Goal: Task Accomplishment & Management: Use online tool/utility

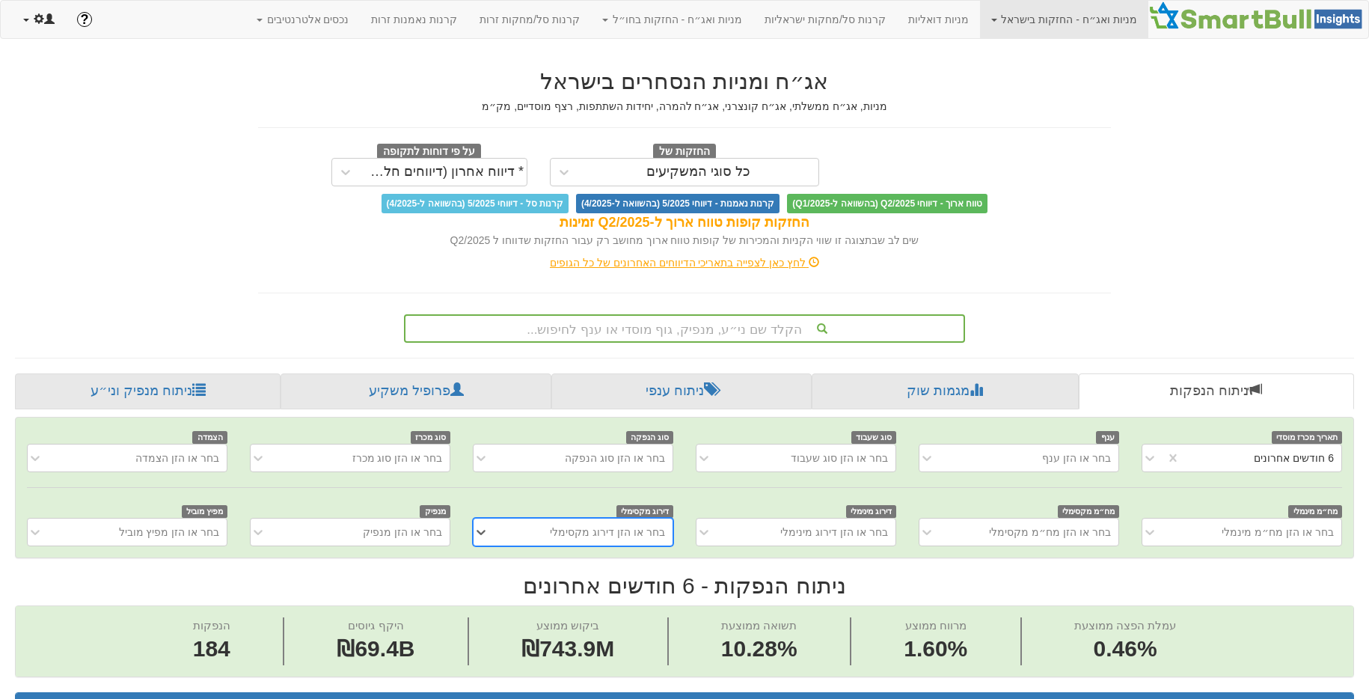
click at [43, 35] on link at bounding box center [39, 19] width 54 height 37
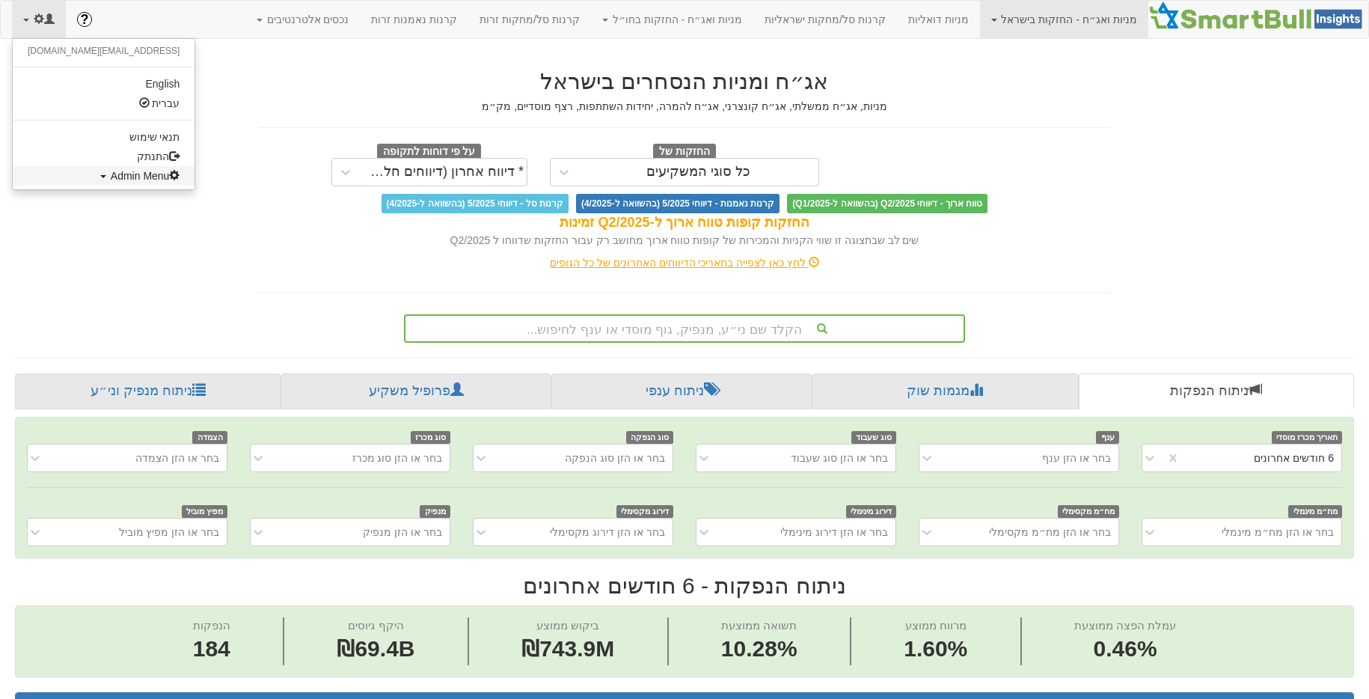
click at [111, 179] on span "Admin Menu" at bounding box center [146, 176] width 70 height 12
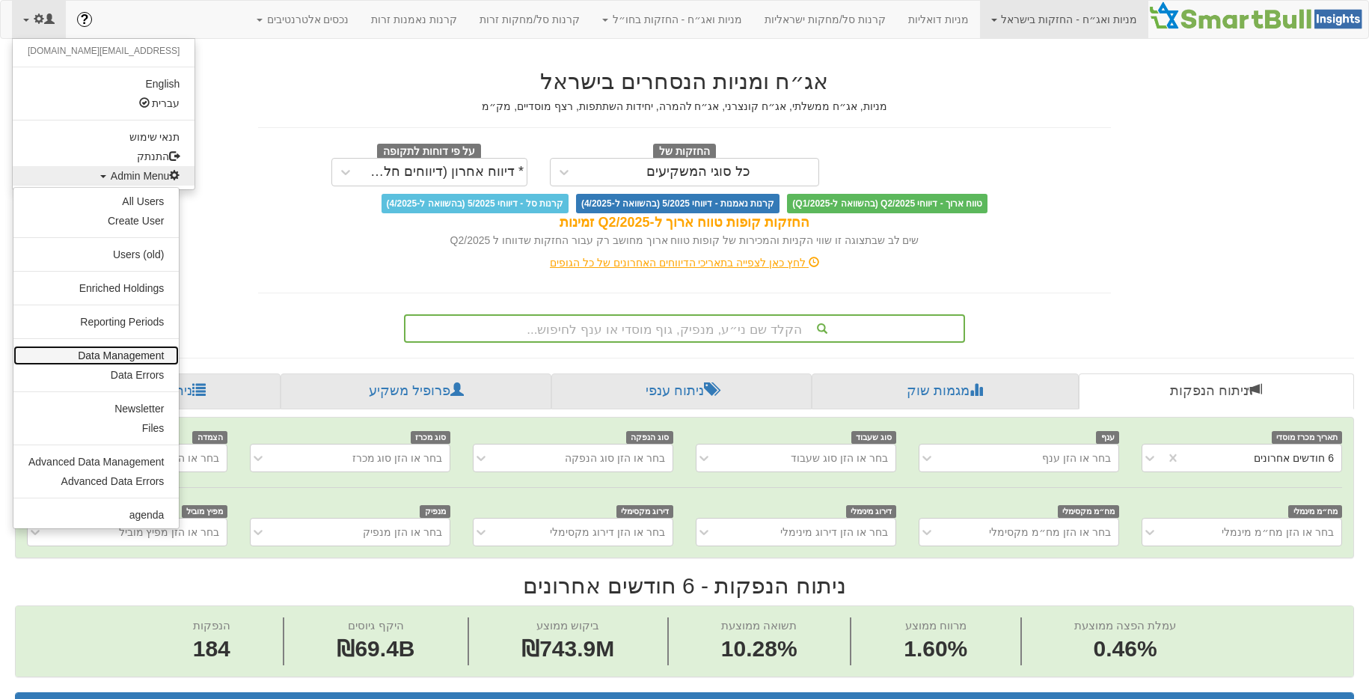
click at [137, 359] on link "Data Management" at bounding box center [95, 355] width 165 height 19
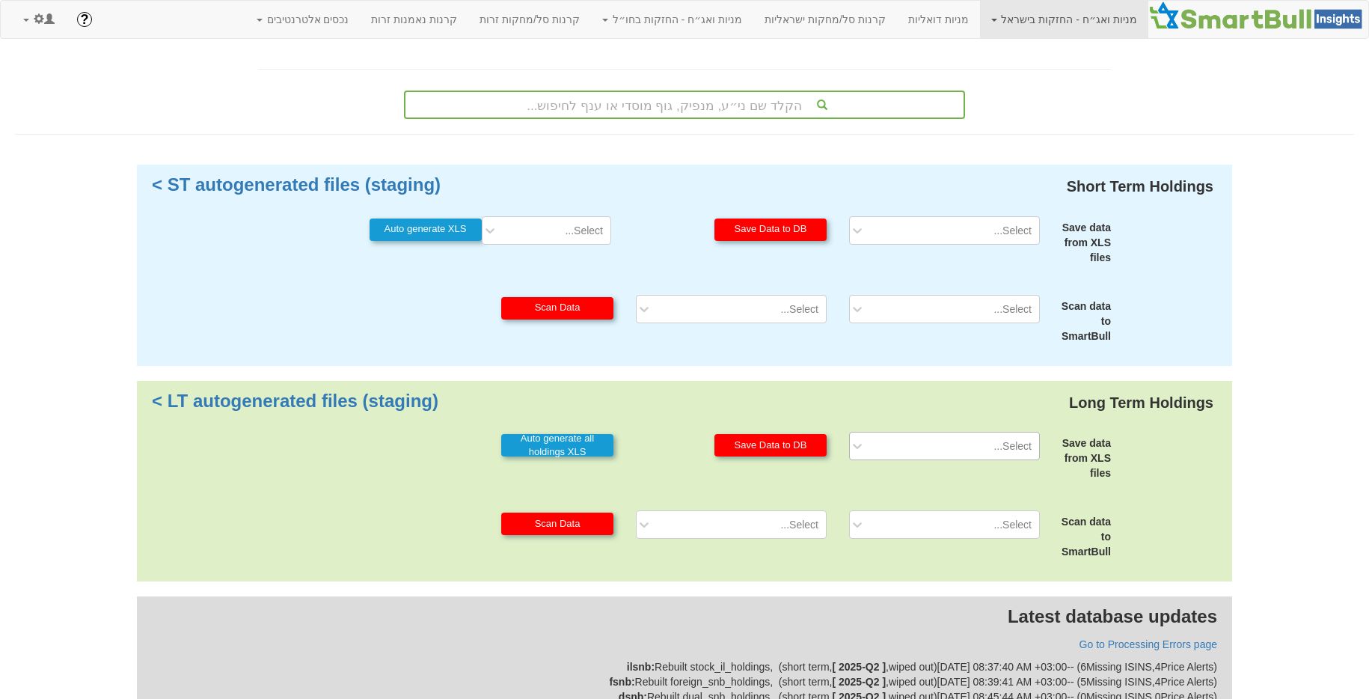
drag, startPoint x: 996, startPoint y: 430, endPoint x: 995, endPoint y: 443, distance: 12.8
click at [996, 430] on div "Long Term Holdings LT autogenerated files (staging) > Save data from XLS files …" at bounding box center [684, 481] width 1095 height 201
click at [995, 451] on div "Select..." at bounding box center [1012, 445] width 38 height 15
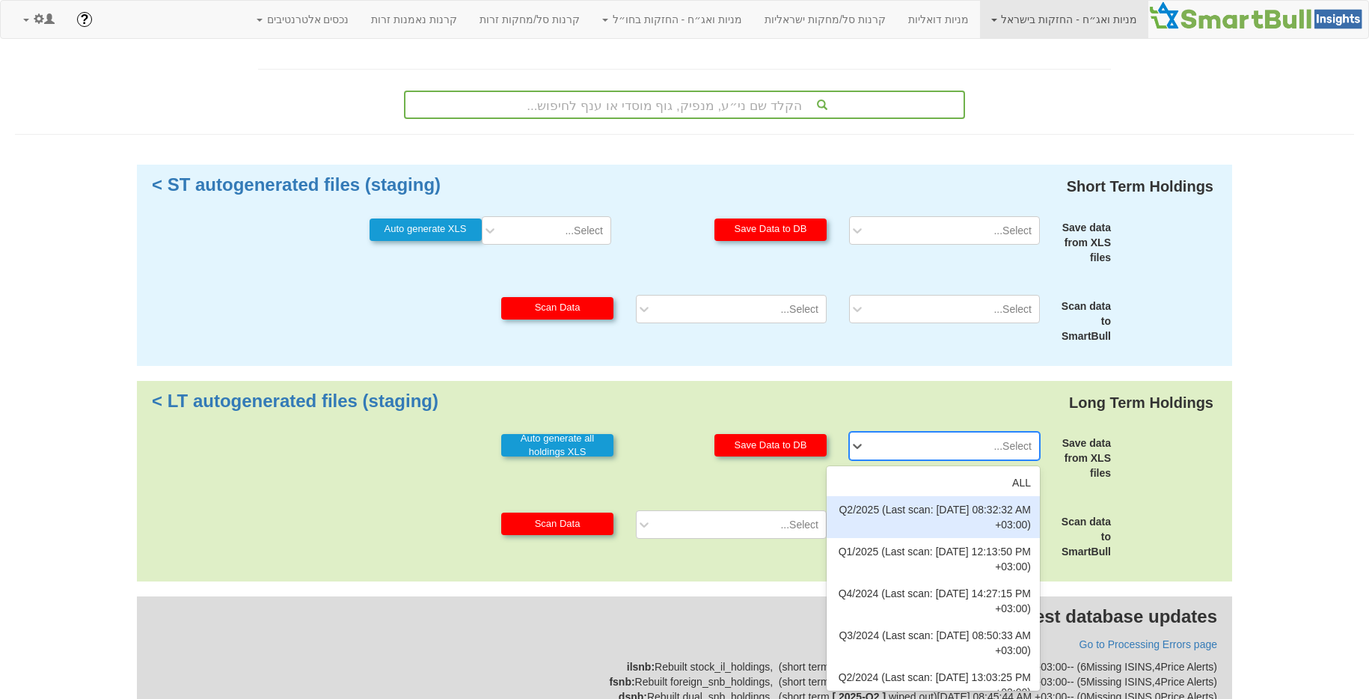
click at [969, 519] on div "Q2/2025 (Last scan: [DATE] 08:32:32 AM +03:00)" at bounding box center [932, 517] width 213 height 42
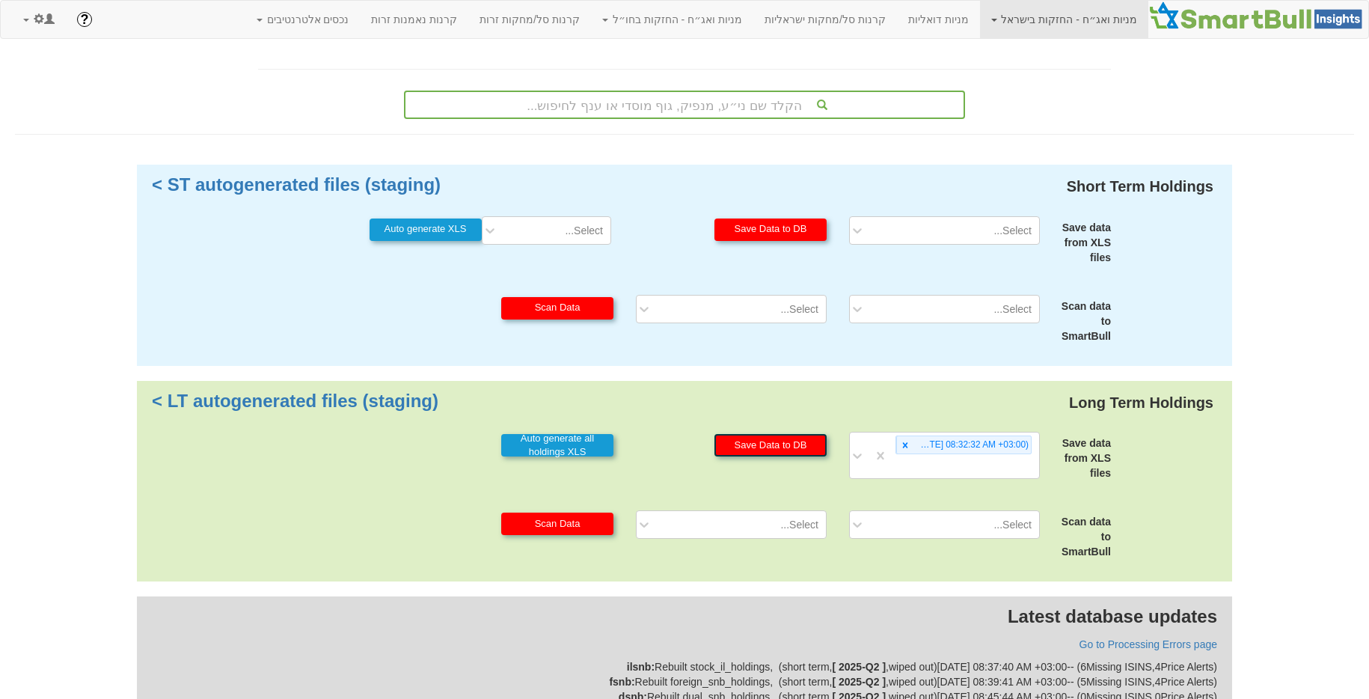
click at [787, 440] on button "Save Data to DB" at bounding box center [770, 445] width 112 height 22
click at [932, 533] on div "Select..." at bounding box center [944, 524] width 213 height 28
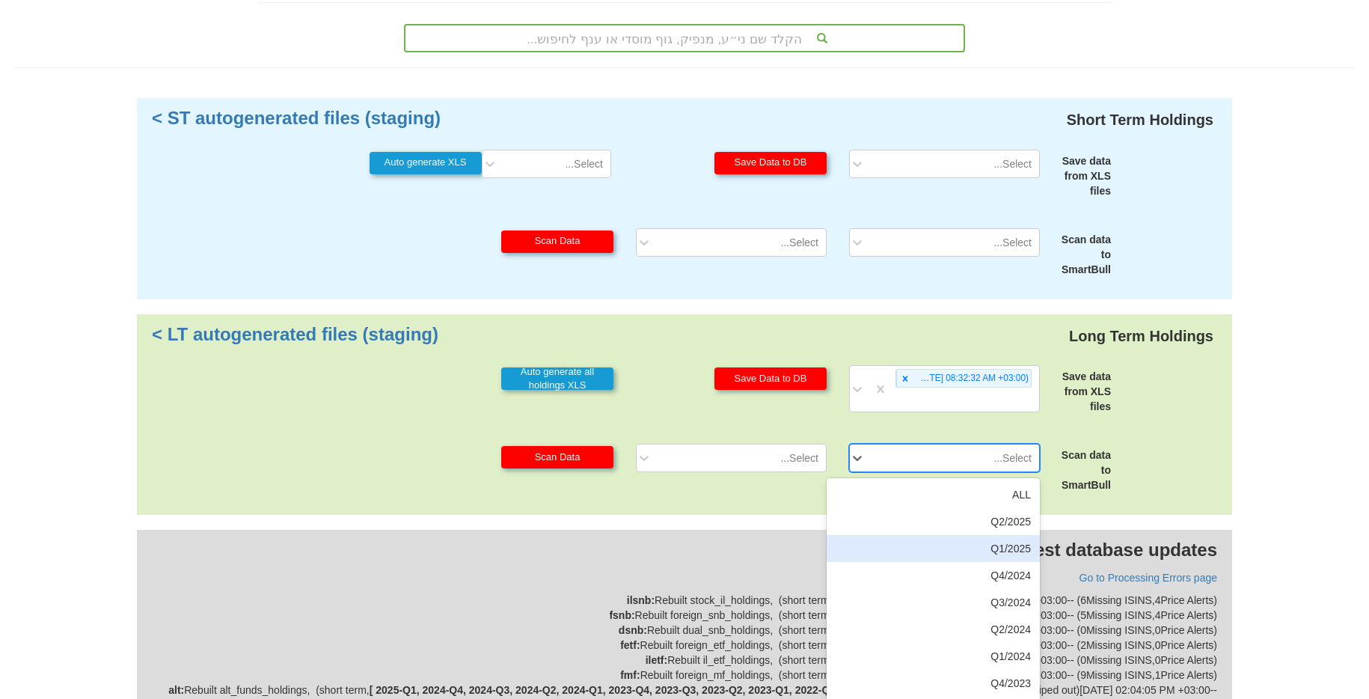
scroll to position [76, 0]
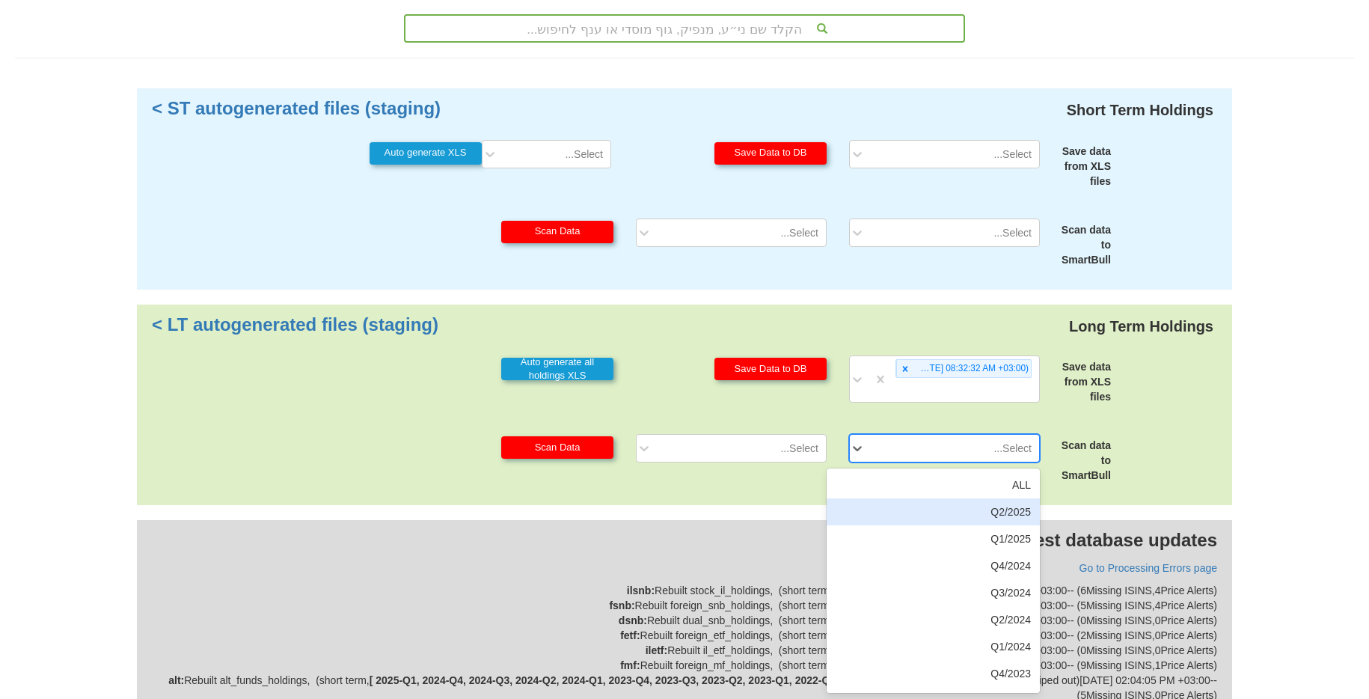
click at [983, 513] on div "Q2/2025" at bounding box center [932, 511] width 213 height 27
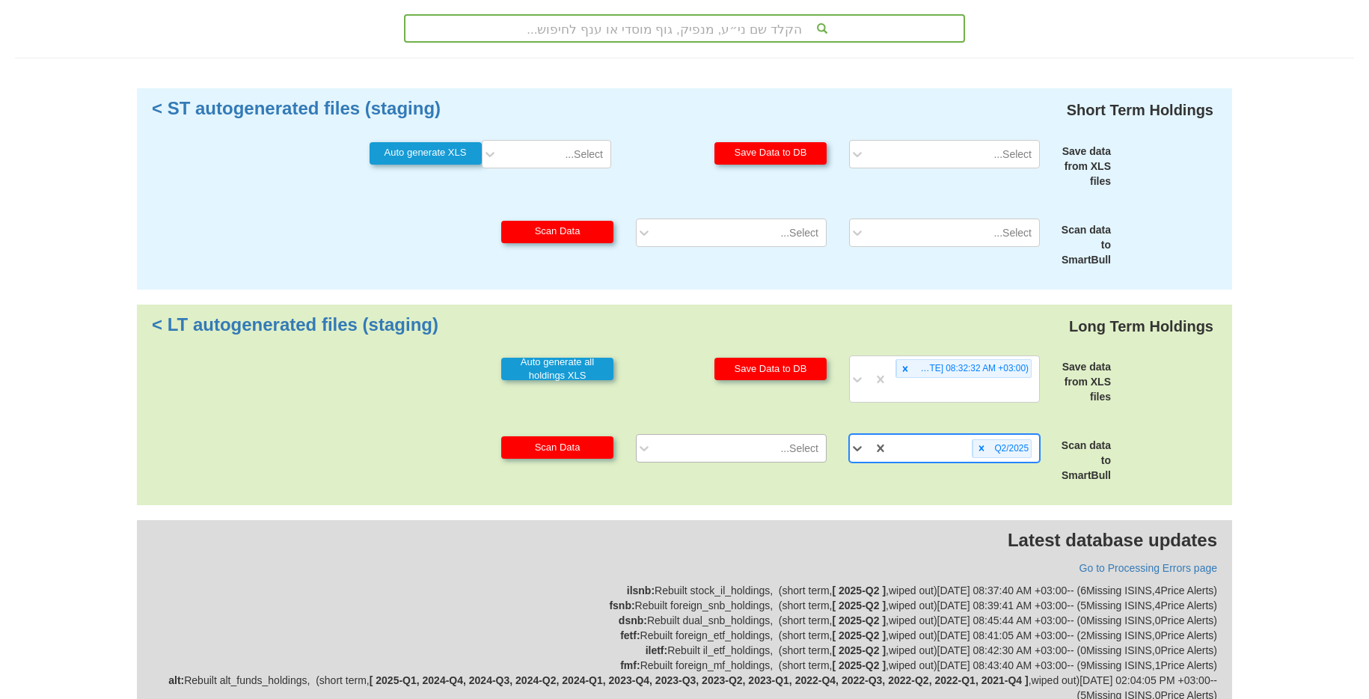
click at [764, 440] on div "Select..." at bounding box center [743, 448] width 166 height 24
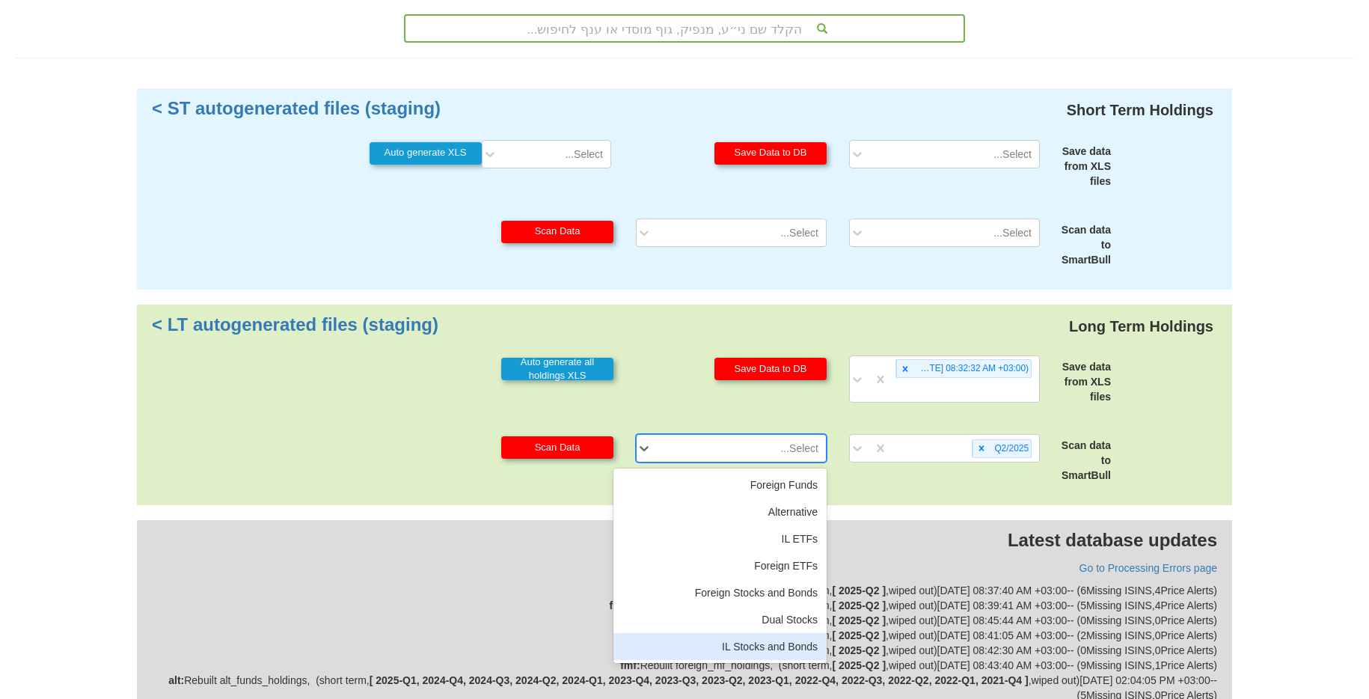
click at [759, 642] on div "IL Stocks and Bonds" at bounding box center [719, 646] width 213 height 27
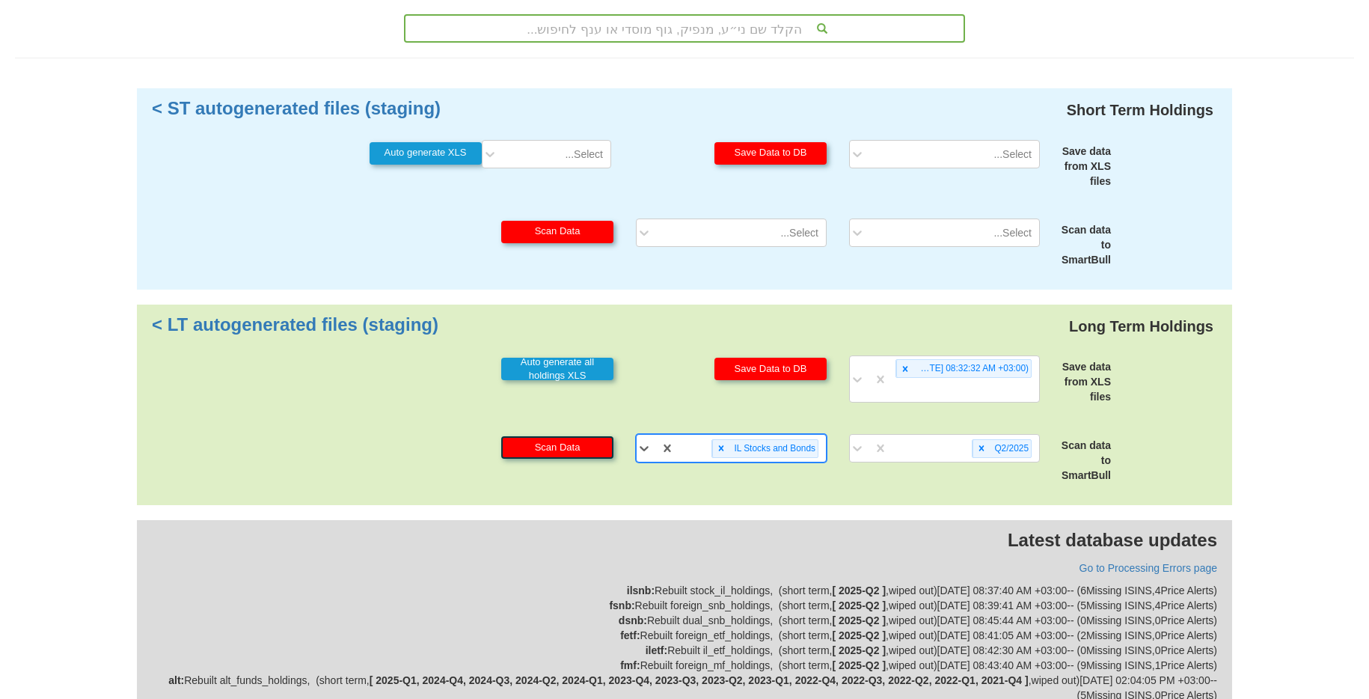
click at [595, 455] on button "Scan Data" at bounding box center [557, 447] width 112 height 22
click at [712, 445] on div at bounding box center [720, 448] width 17 height 17
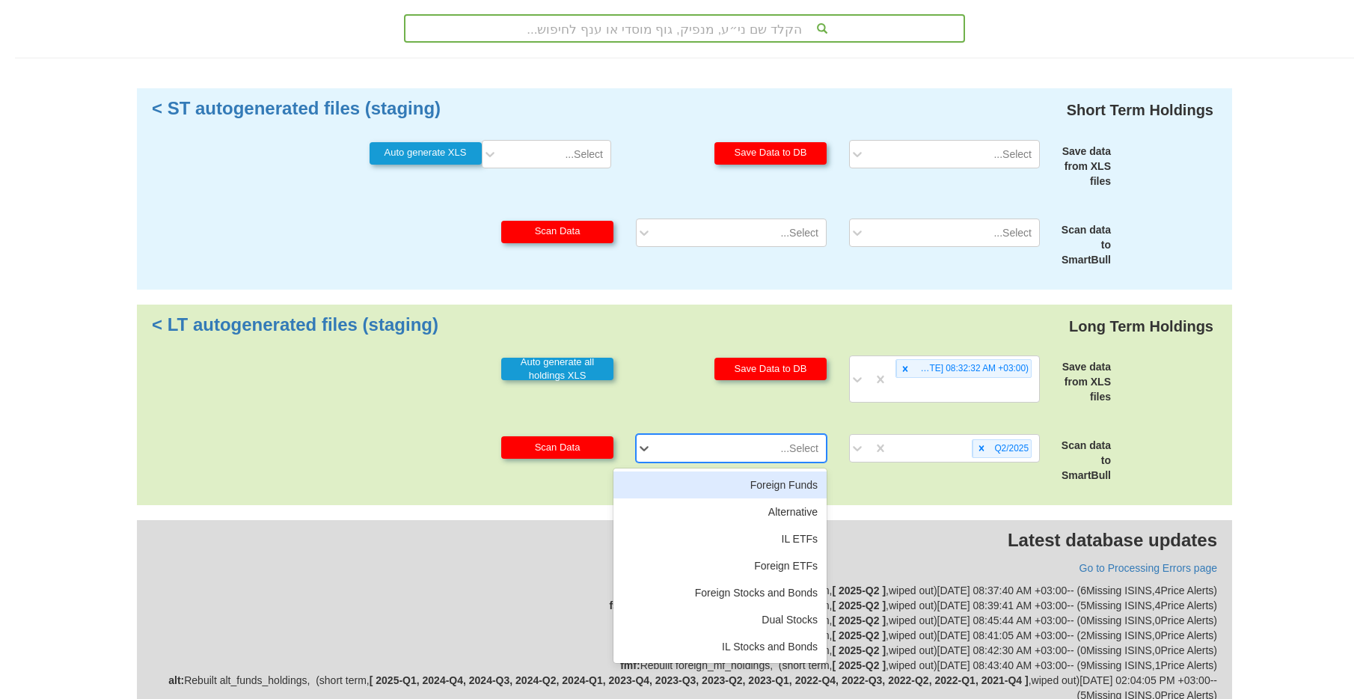
click at [711, 445] on div "Select..." at bounding box center [743, 448] width 166 height 24
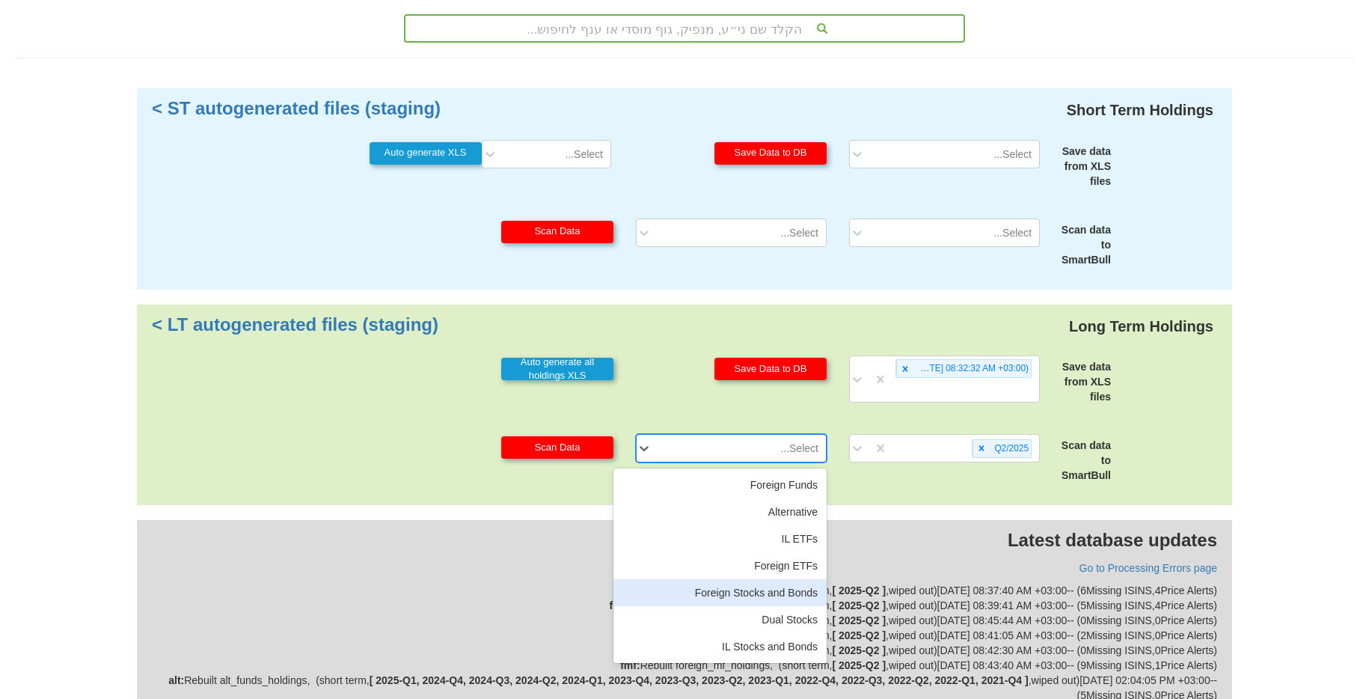
click at [754, 594] on div "Foreign Stocks and Bonds" at bounding box center [719, 592] width 213 height 27
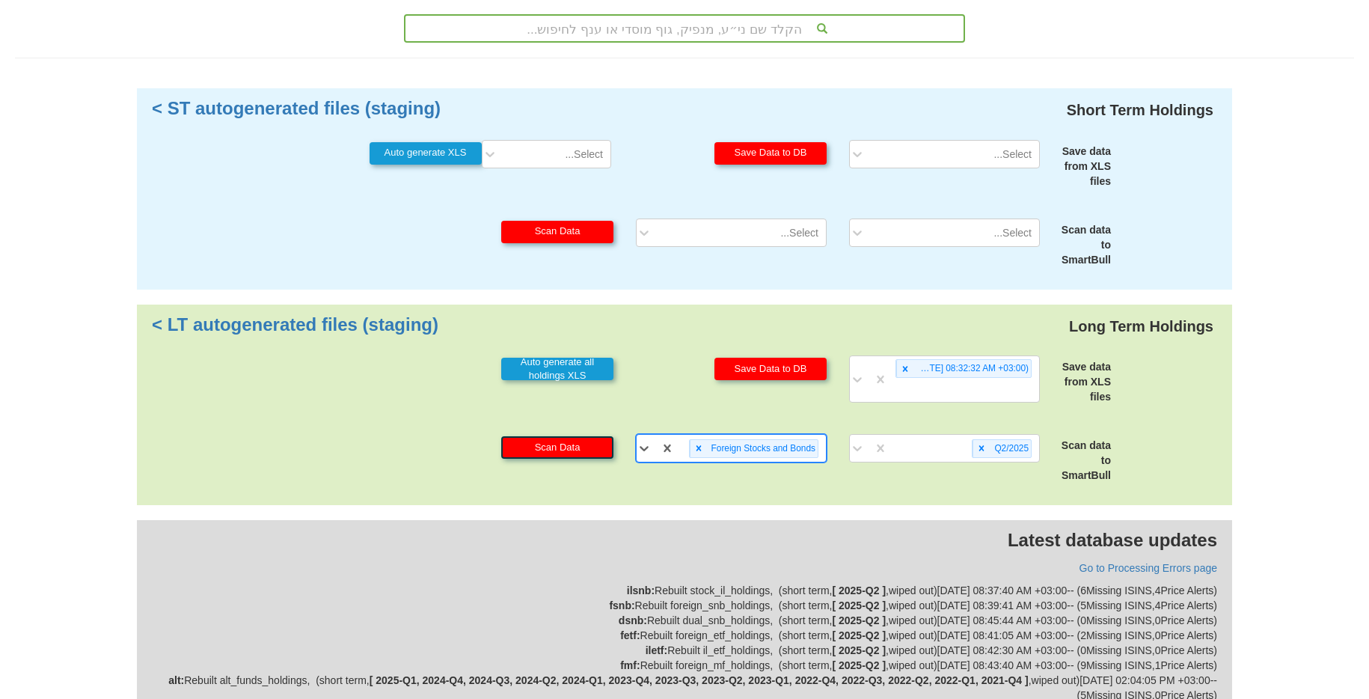
click at [597, 443] on button "Scan Data" at bounding box center [557, 447] width 112 height 22
click at [700, 444] on icon at bounding box center [698, 448] width 10 height 10
drag, startPoint x: 702, startPoint y: 445, endPoint x: 709, endPoint y: 452, distance: 10.1
click at [703, 445] on div "Foreign Stocks and Bonds" at bounding box center [750, 448] width 151 height 25
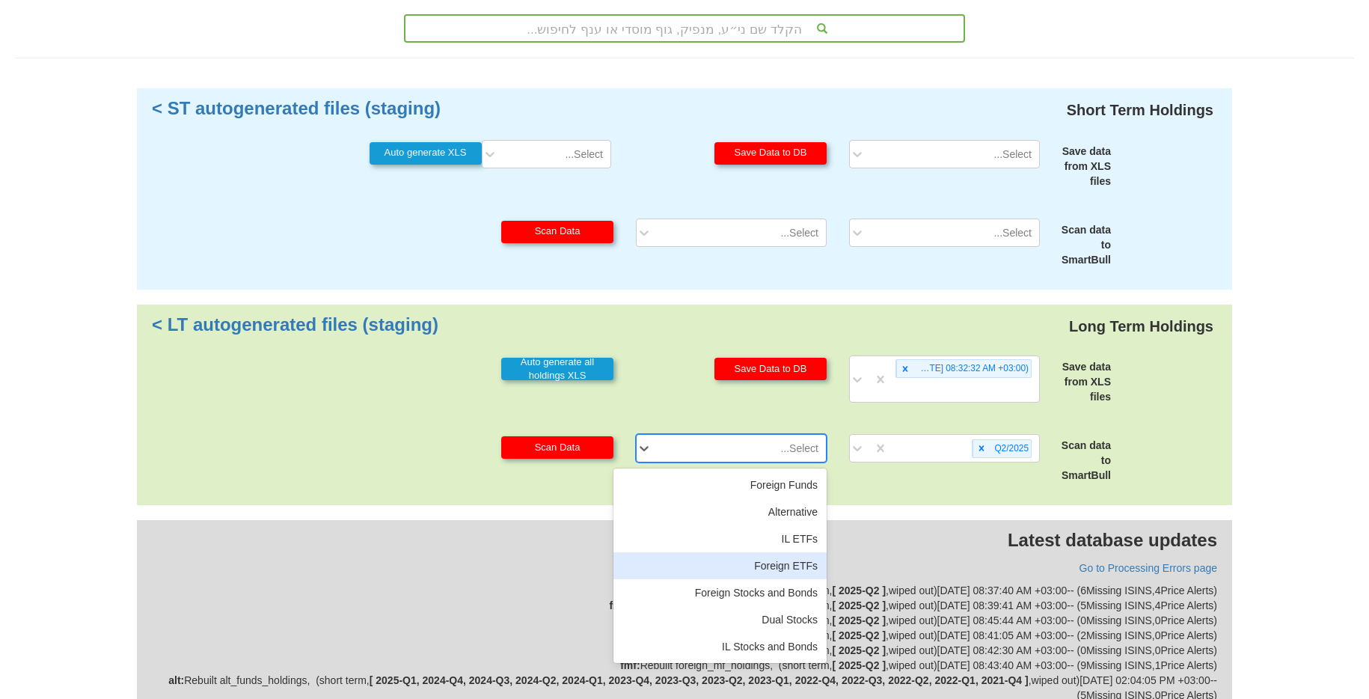
click at [771, 556] on div "Foreign ETFs" at bounding box center [719, 565] width 213 height 27
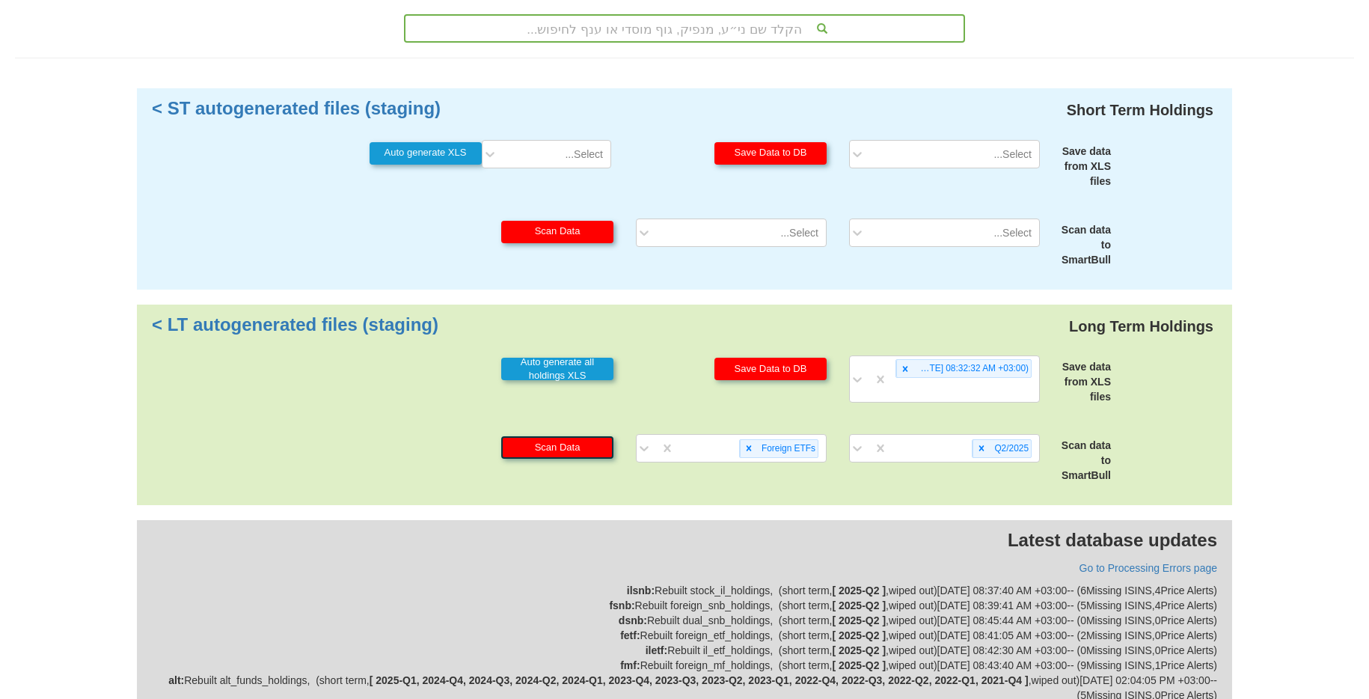
click at [593, 450] on button "Scan Data" at bounding box center [557, 447] width 112 height 22
click at [754, 447] on icon at bounding box center [748, 448] width 10 height 10
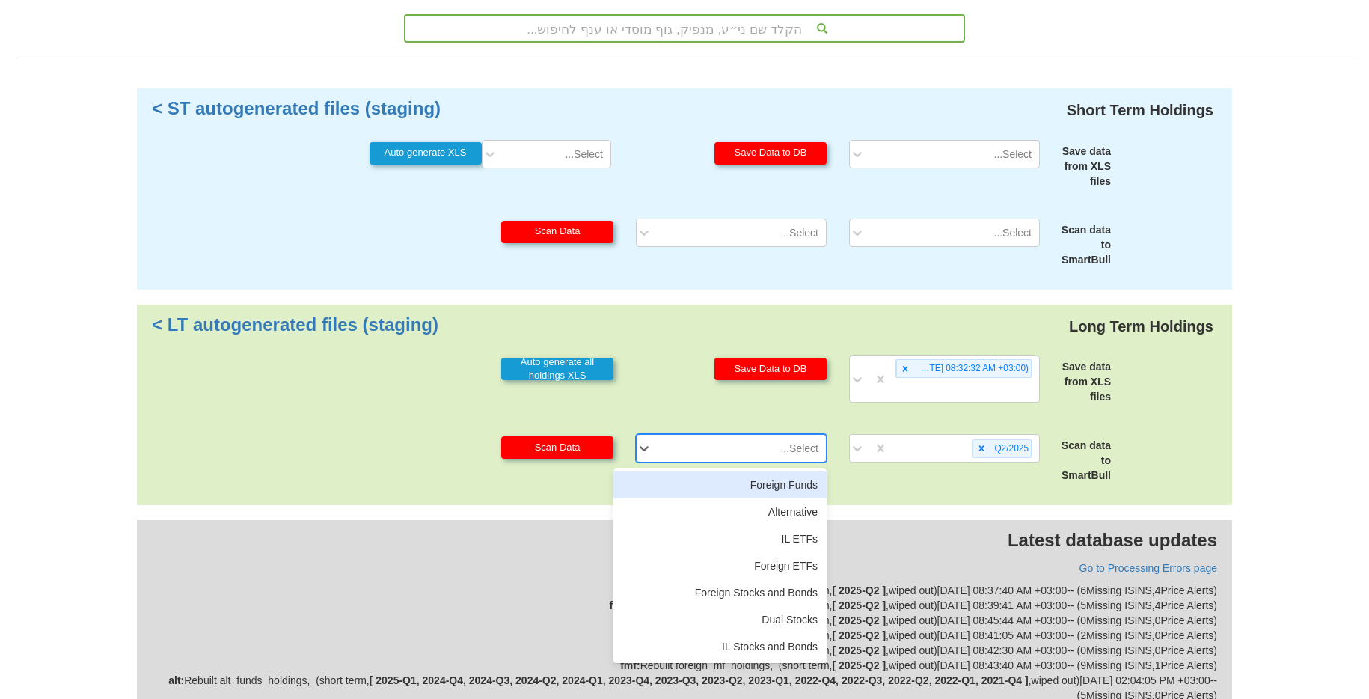
click at [754, 446] on div "Select..." at bounding box center [743, 448] width 166 height 24
drag, startPoint x: 798, startPoint y: 482, endPoint x: 647, endPoint y: 461, distance: 152.4
click at [798, 482] on div "Foreign Funds" at bounding box center [719, 484] width 213 height 27
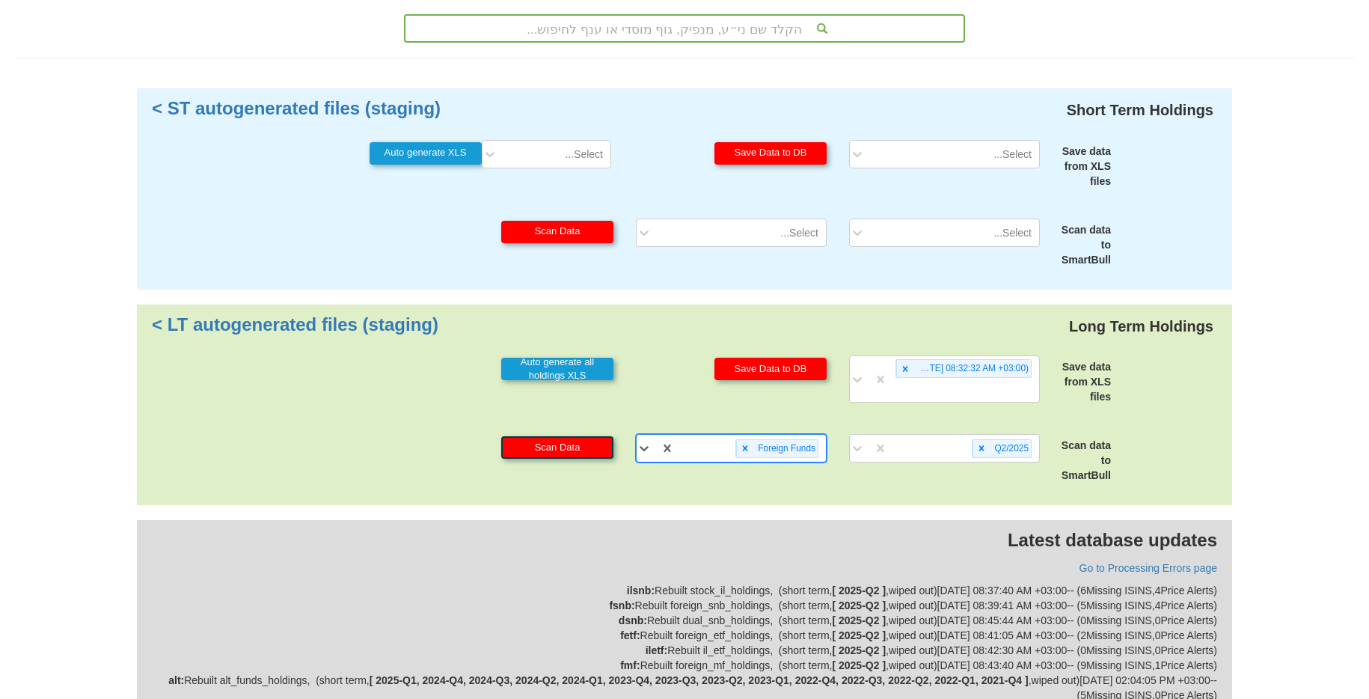
click at [568, 447] on button "Scan Data" at bounding box center [557, 447] width 112 height 22
click at [755, 451] on div "Foreign Funds" at bounding box center [785, 448] width 64 height 17
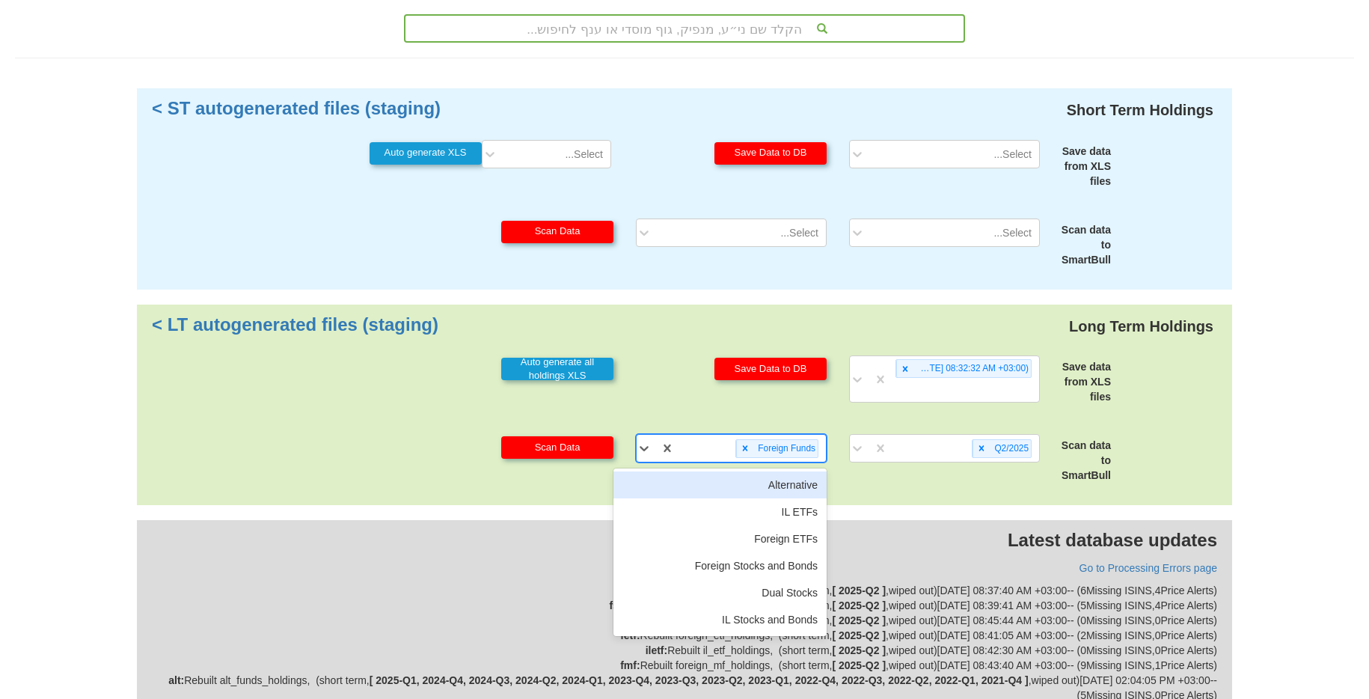
click at [747, 449] on icon at bounding box center [745, 448] width 10 height 10
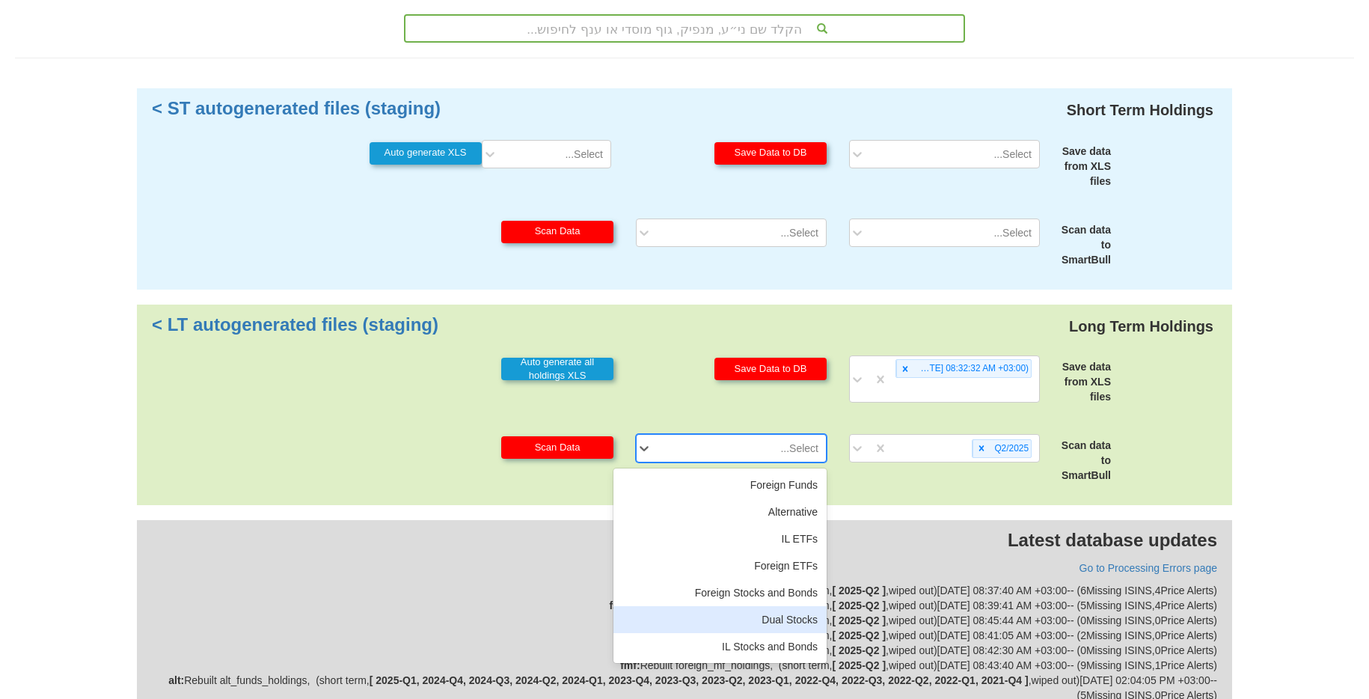
drag, startPoint x: 797, startPoint y: 621, endPoint x: 743, endPoint y: 581, distance: 66.9
click at [797, 620] on div "Dual Stocks" at bounding box center [719, 619] width 213 height 27
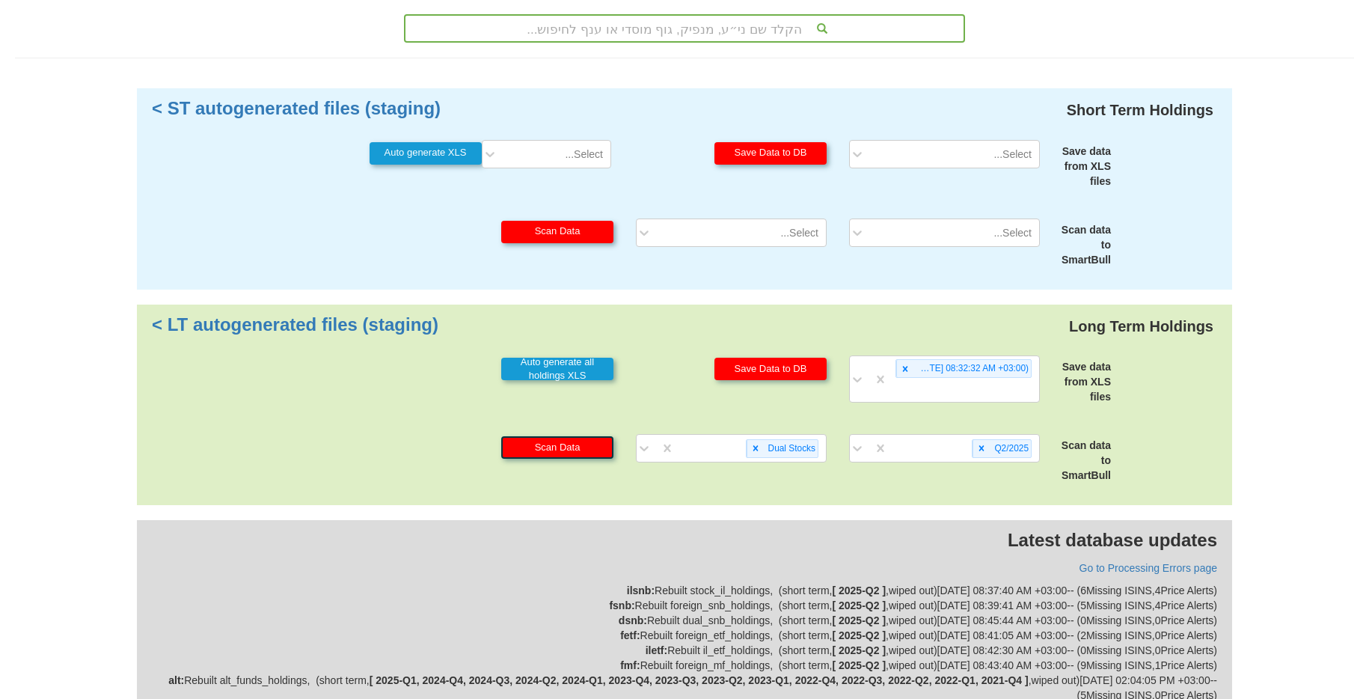
click at [592, 445] on button "Scan Data" at bounding box center [557, 447] width 112 height 22
click at [750, 448] on icon at bounding box center [755, 448] width 10 height 10
click at [749, 448] on div "Dual Stocks" at bounding box center [750, 448] width 151 height 25
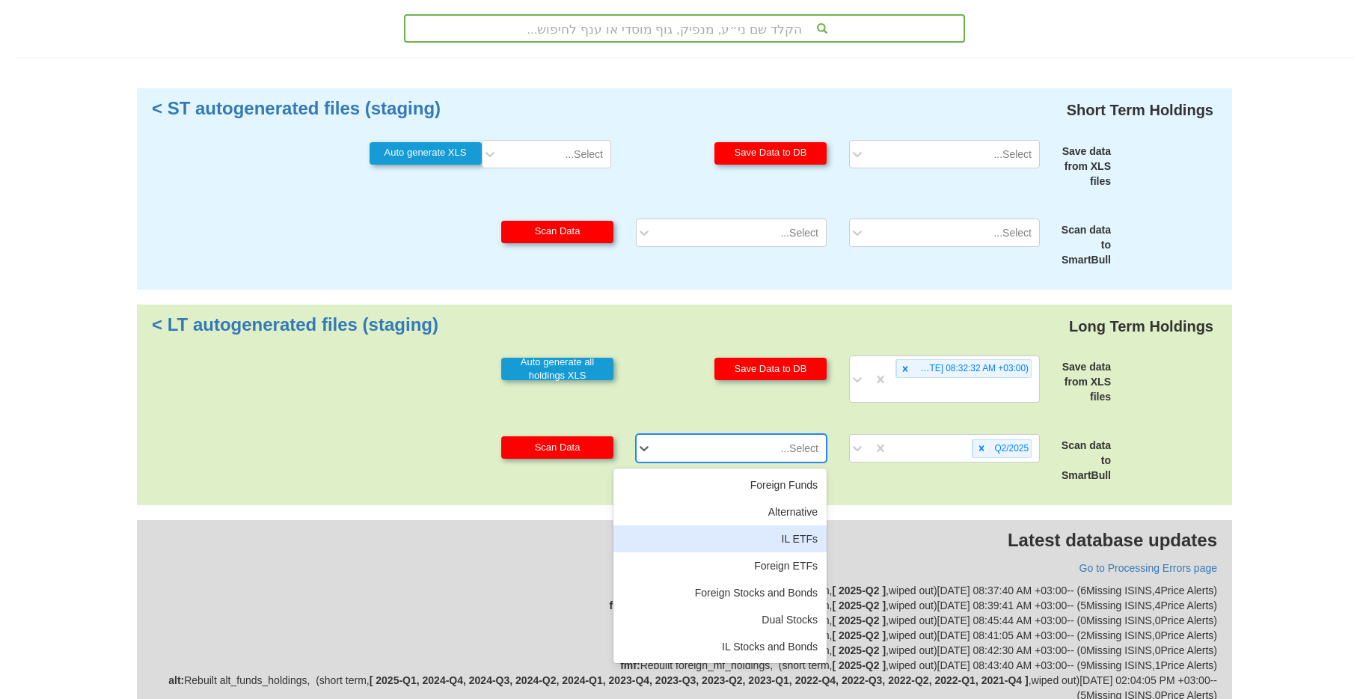
click at [785, 536] on div "IL ETFs" at bounding box center [719, 538] width 213 height 27
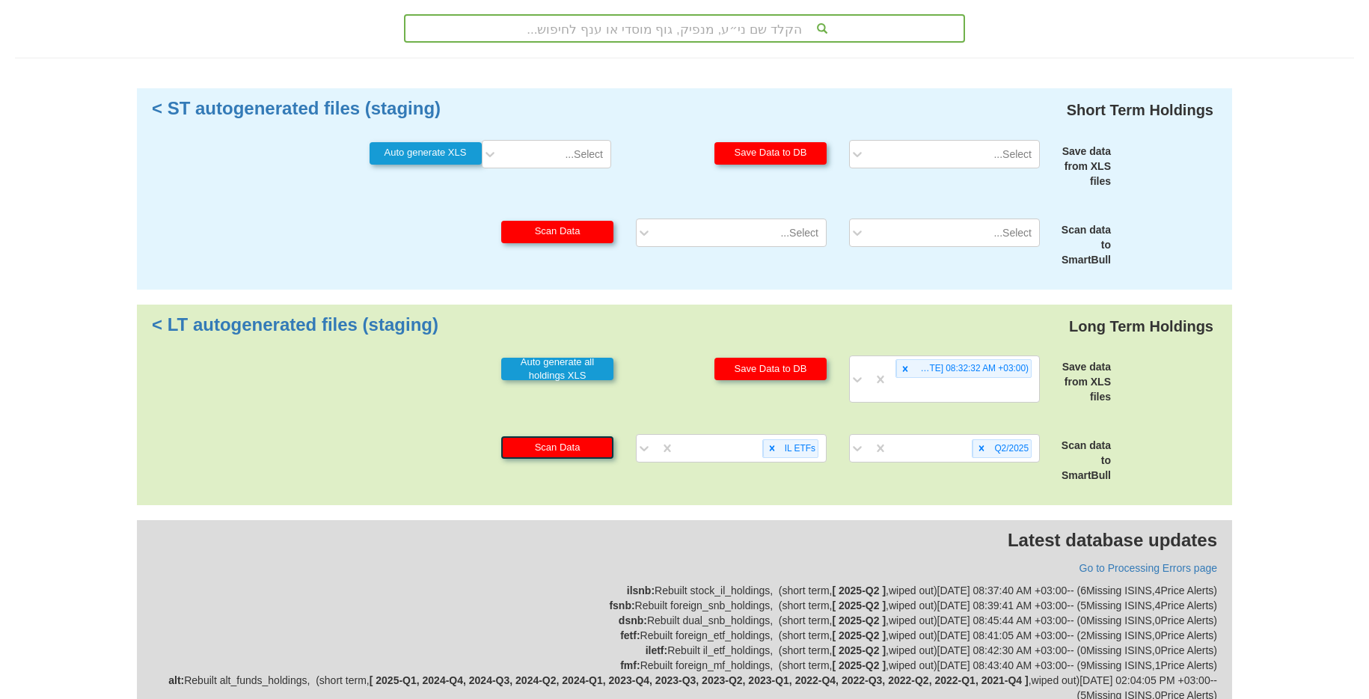
click at [601, 452] on button "Scan Data" at bounding box center [557, 447] width 112 height 22
drag, startPoint x: 772, startPoint y: 444, endPoint x: 1031, endPoint y: 448, distance: 259.5
click at [772, 444] on icon at bounding box center [772, 448] width 10 height 10
click at [995, 452] on div "Q2/2025" at bounding box center [1009, 448] width 41 height 17
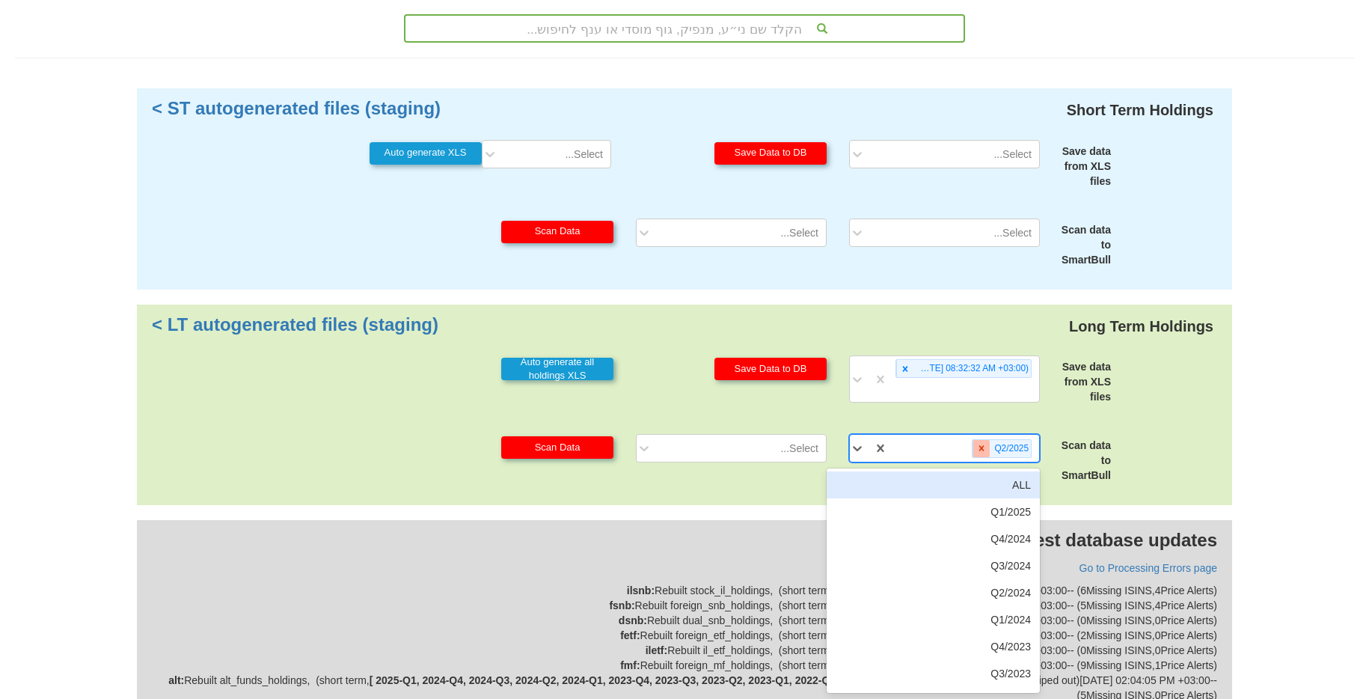
click at [982, 445] on icon at bounding box center [981, 448] width 10 height 10
click at [900, 368] on icon at bounding box center [905, 368] width 10 height 10
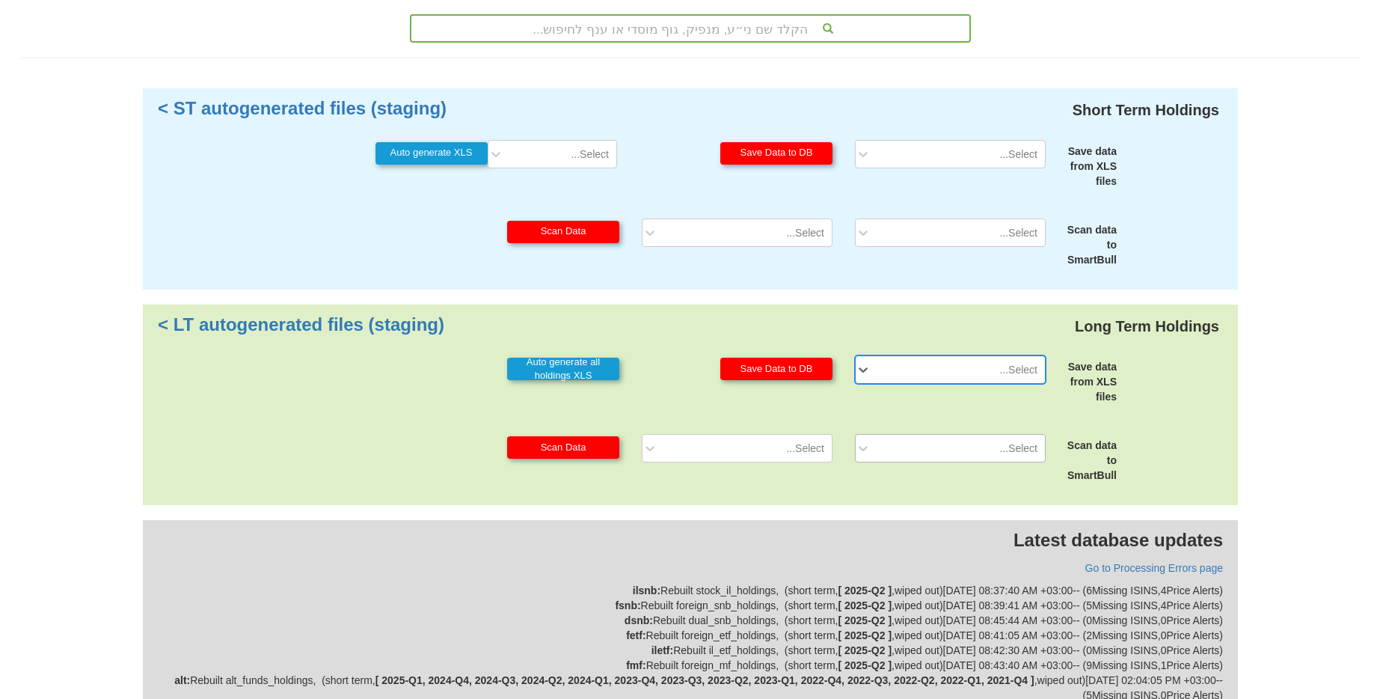
scroll to position [326, 0]
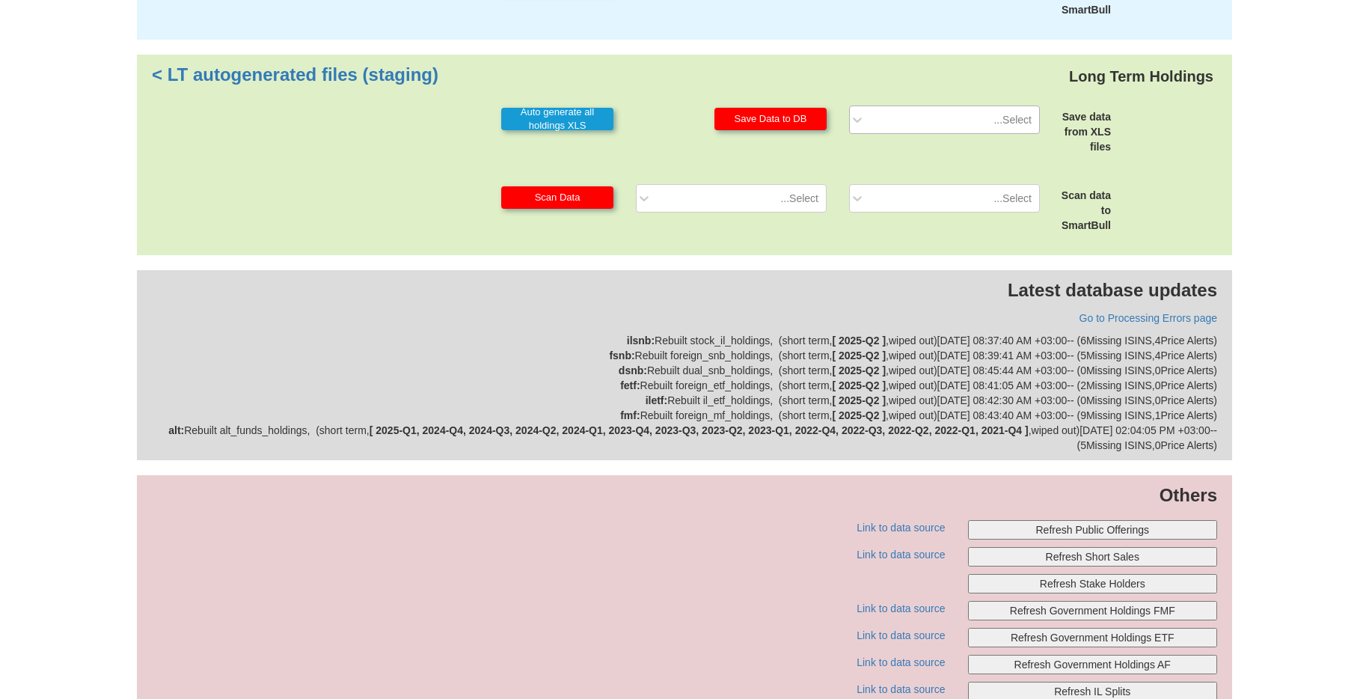
click at [1065, 533] on button "Refresh Public Offerings" at bounding box center [1093, 529] width 250 height 19
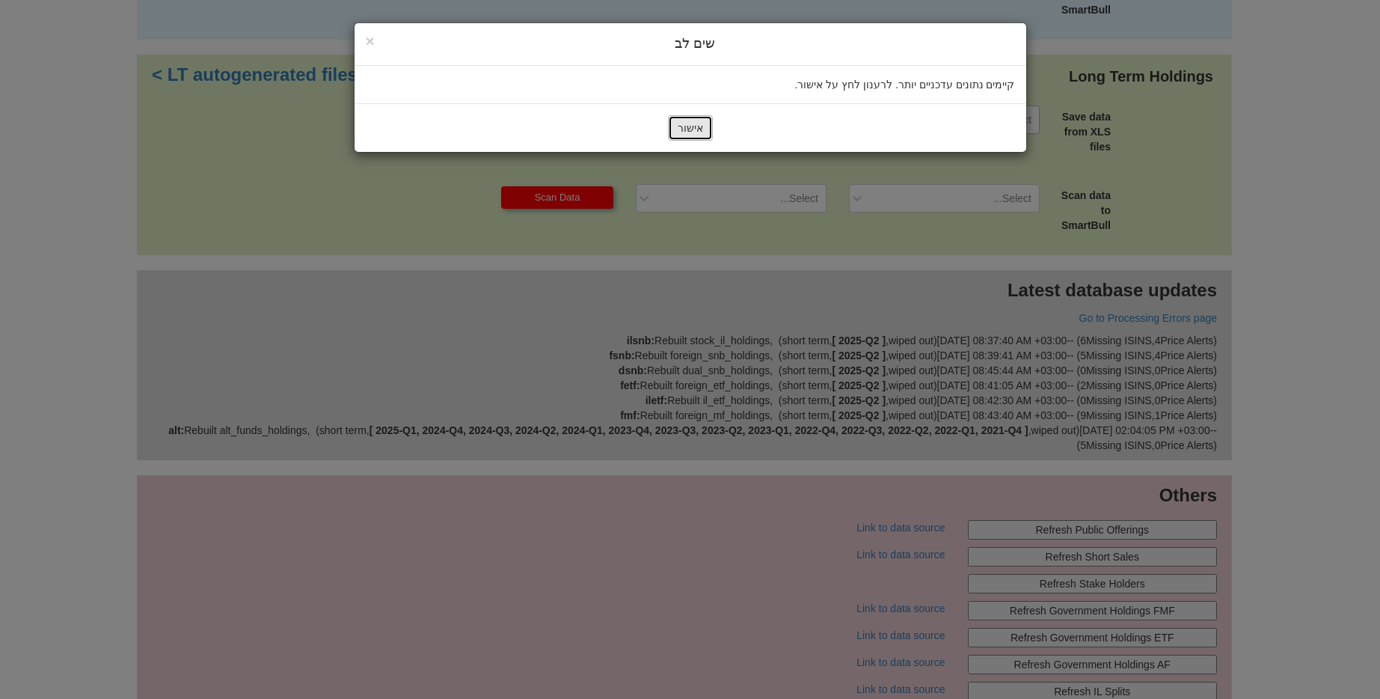
click at [684, 137] on button "אישור" at bounding box center [690, 127] width 45 height 25
